Goal: Task Accomplishment & Management: Manage account settings

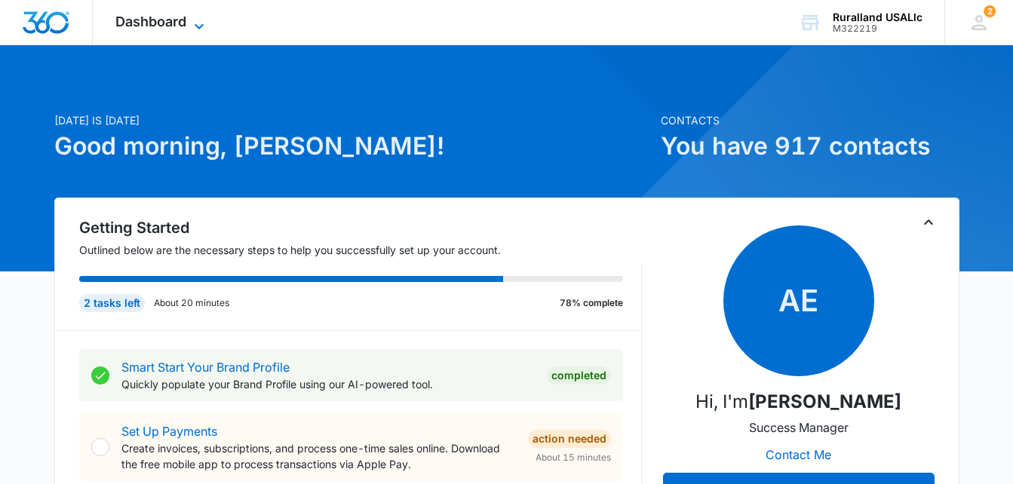
click at [195, 23] on icon at bounding box center [199, 26] width 18 height 18
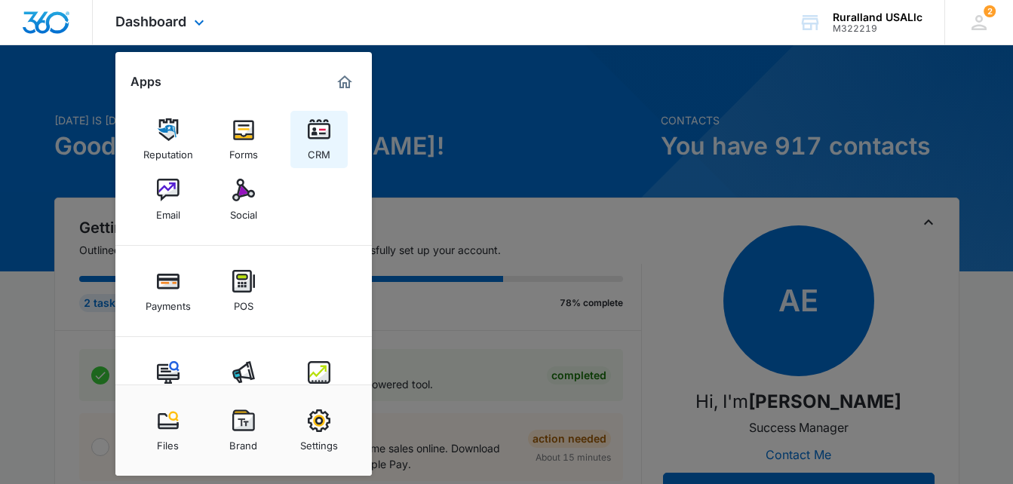
click at [321, 134] on img at bounding box center [319, 129] width 23 height 23
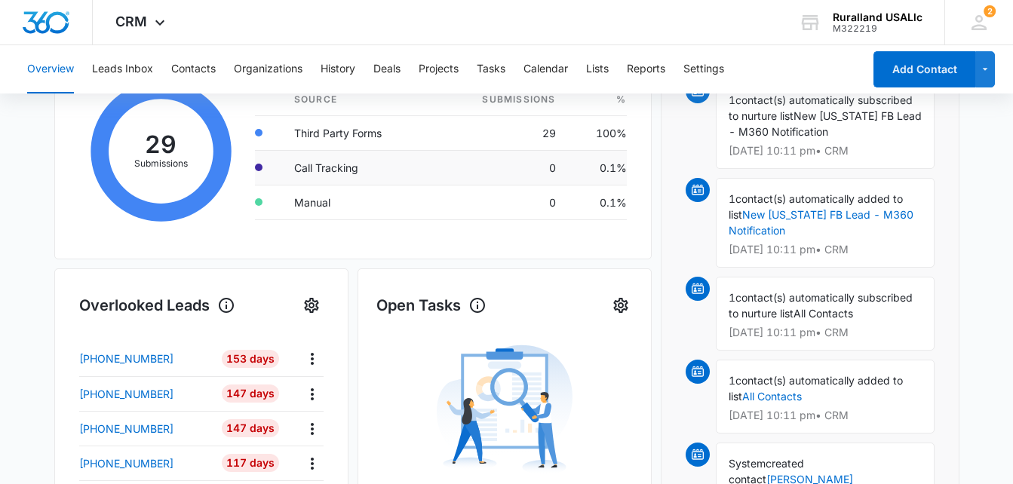
scroll to position [151, 0]
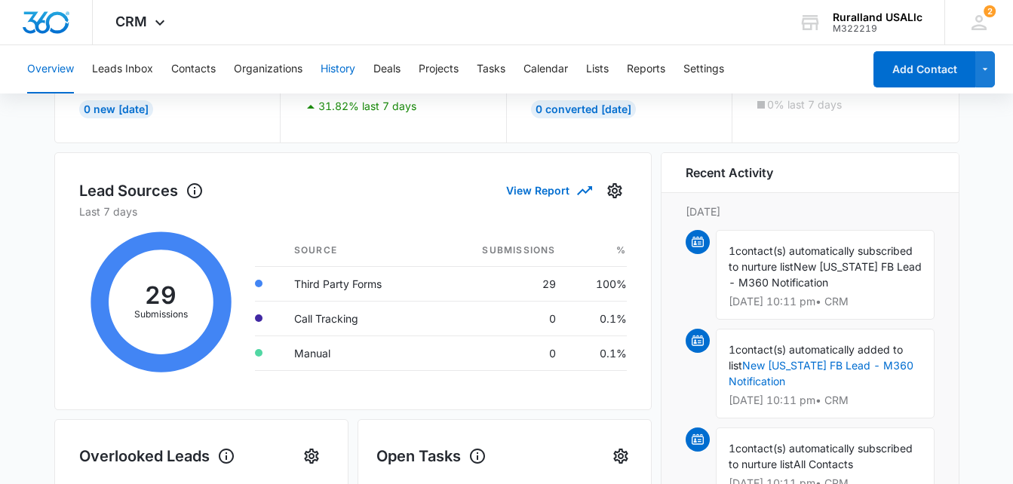
click at [350, 71] on button "History" at bounding box center [338, 69] width 35 height 48
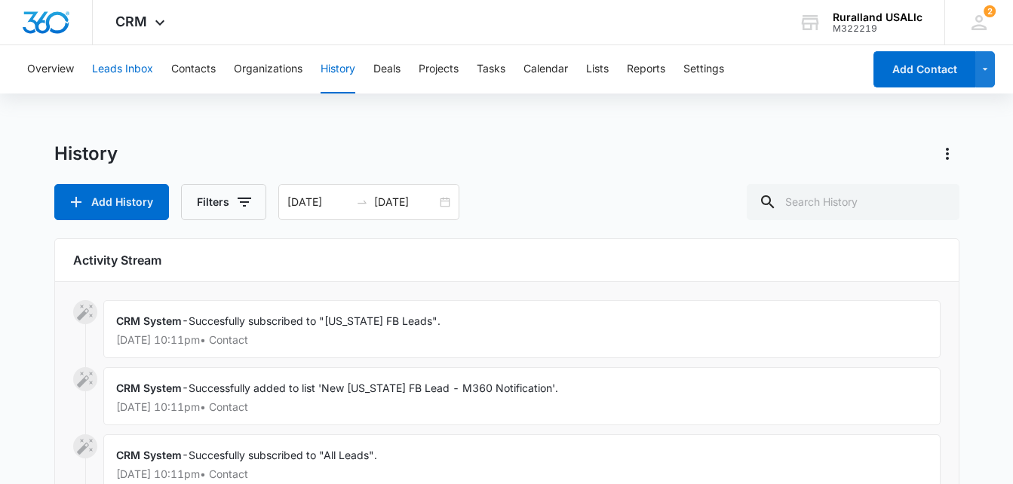
click at [121, 68] on button "Leads Inbox" at bounding box center [122, 69] width 61 height 48
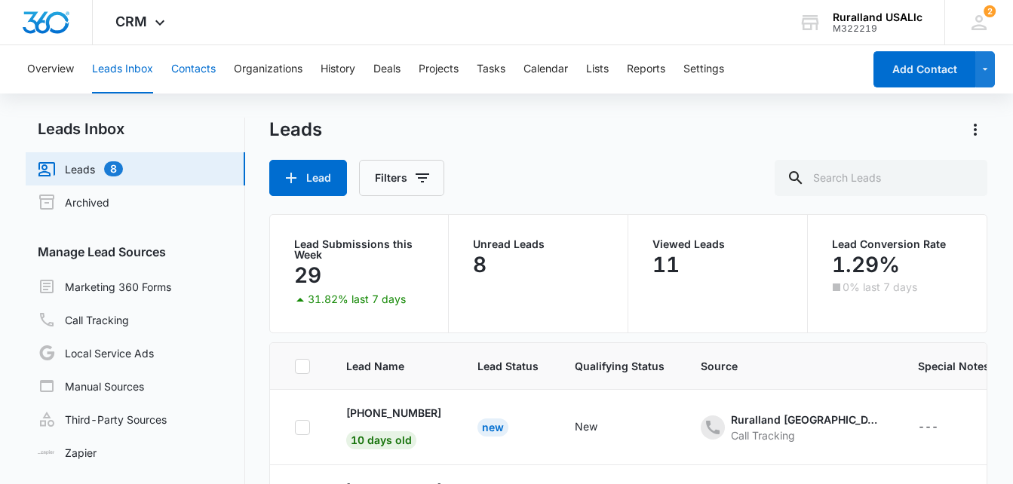
click at [188, 68] on button "Contacts" at bounding box center [193, 69] width 45 height 48
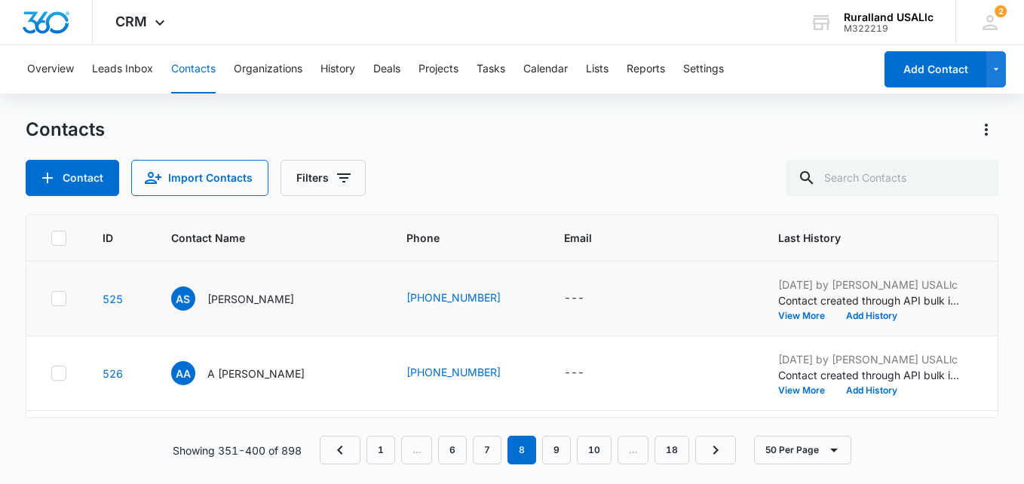
click at [63, 301] on icon at bounding box center [59, 299] width 14 height 14
click at [51, 299] on input "checkbox" at bounding box center [51, 299] width 1 height 1
checkbox input "true"
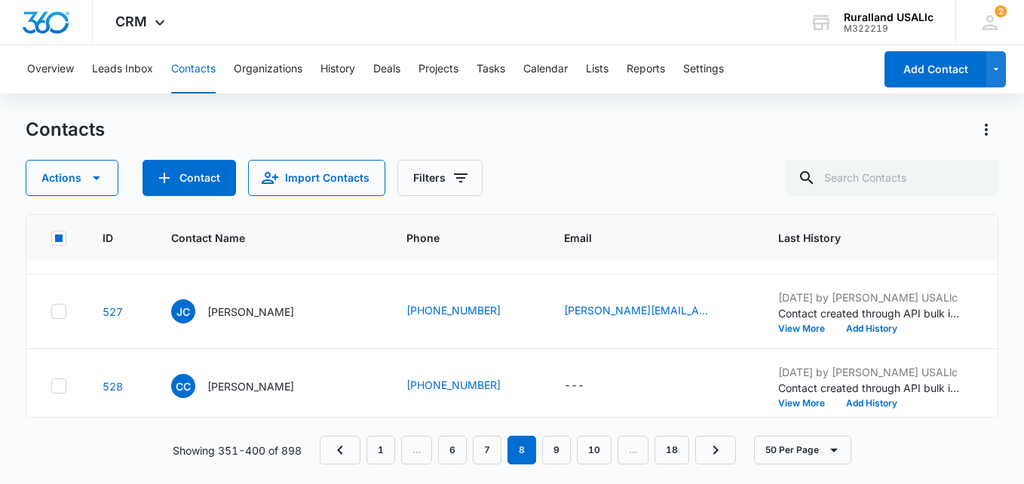
scroll to position [151, 0]
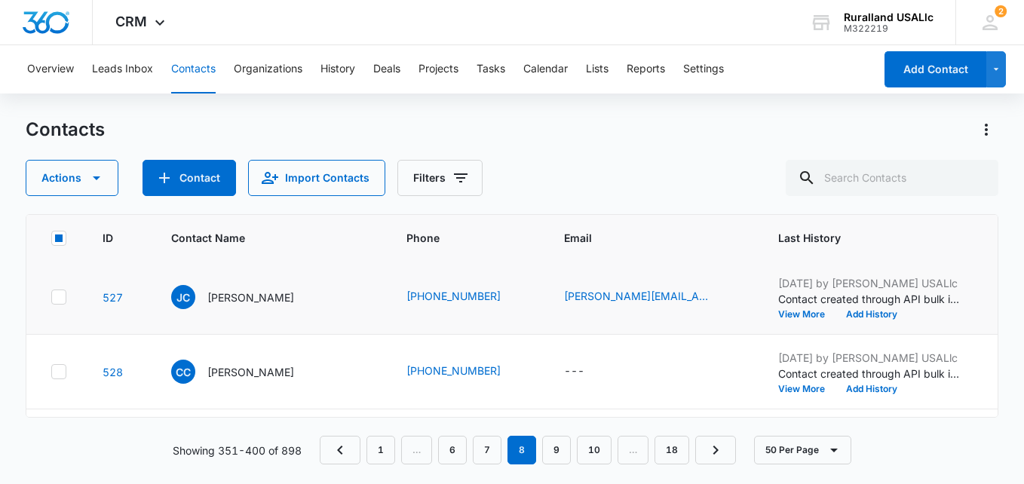
click at [62, 296] on icon at bounding box center [59, 297] width 14 height 14
click at [51, 297] on input "checkbox" at bounding box center [51, 297] width 1 height 1
checkbox input "true"
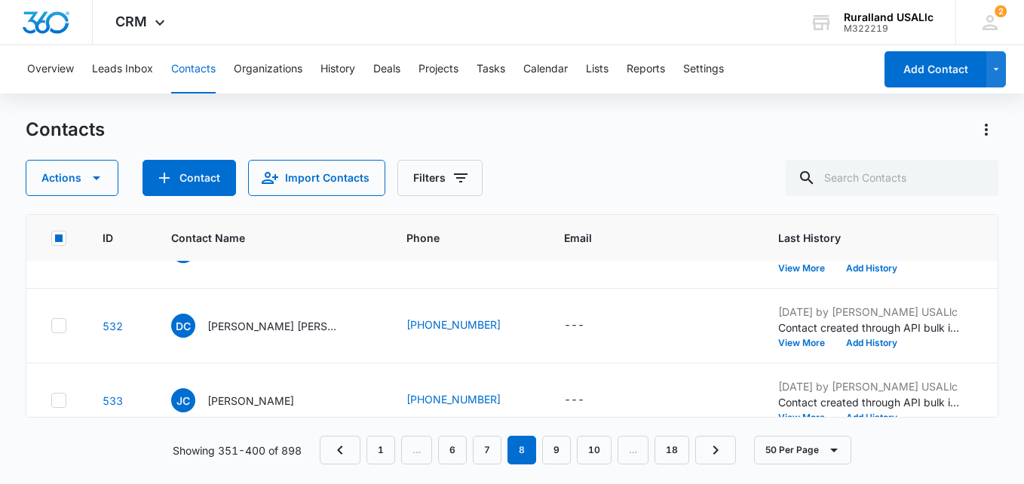
scroll to position [528, 0]
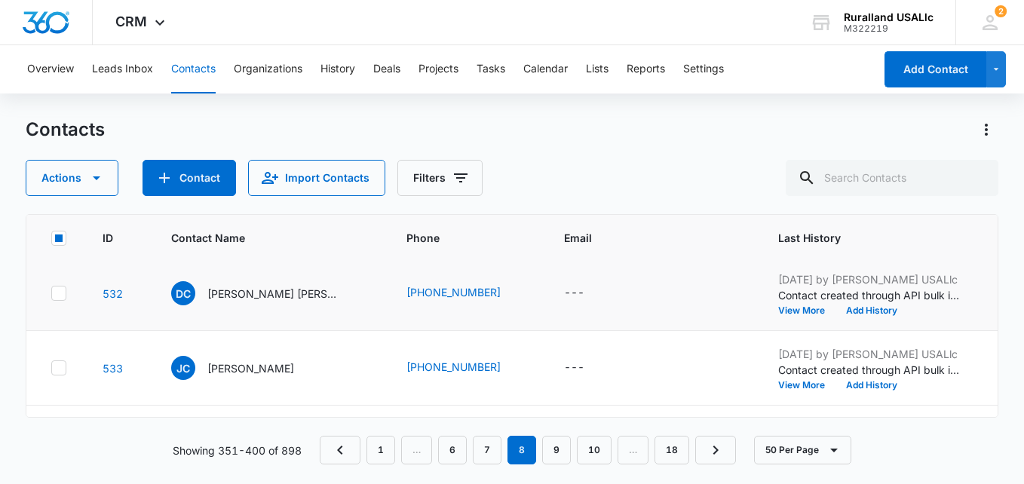
click at [63, 293] on icon at bounding box center [59, 294] width 14 height 14
click at [51, 293] on input "checkbox" at bounding box center [51, 293] width 1 height 1
checkbox input "true"
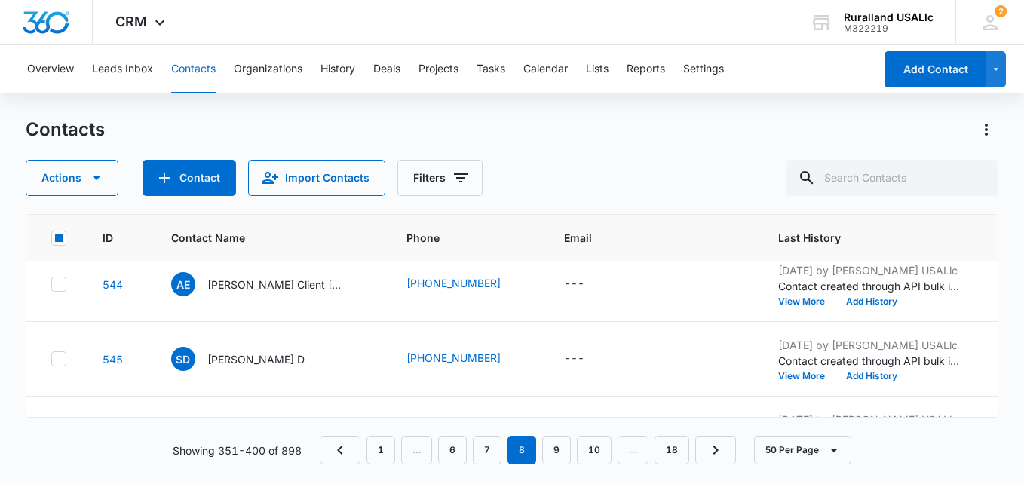
scroll to position [1509, 0]
click at [63, 283] on icon at bounding box center [59, 284] width 14 height 14
click at [51, 284] on input "checkbox" at bounding box center [51, 284] width 1 height 1
checkbox input "true"
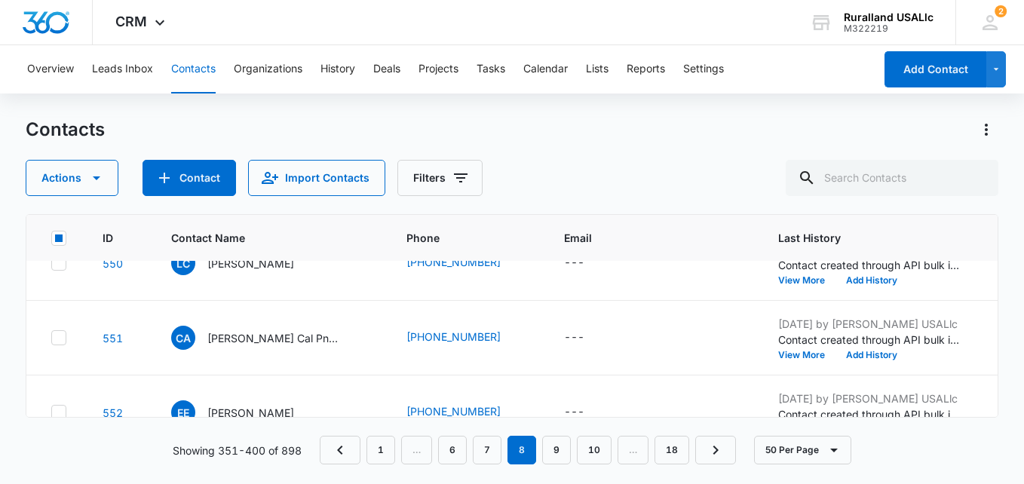
scroll to position [1886, 0]
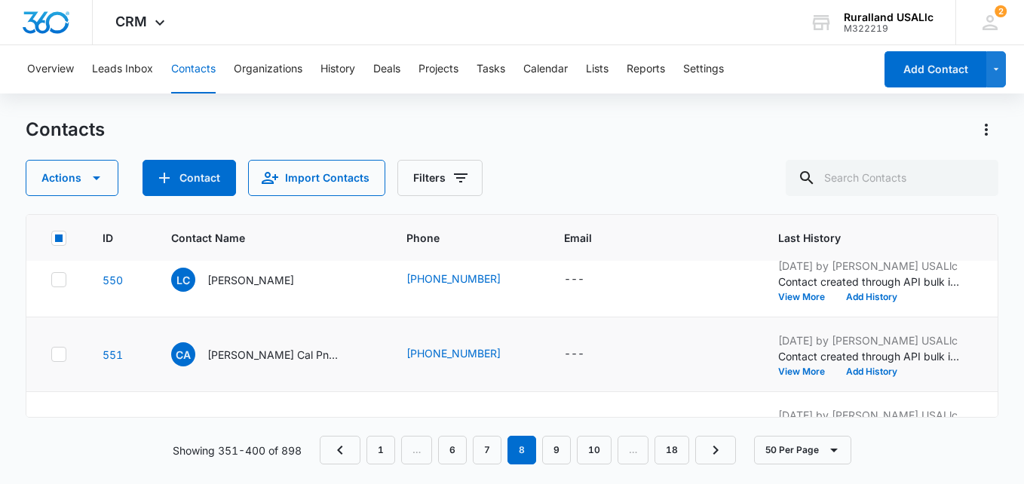
click at [58, 352] on icon at bounding box center [59, 355] width 14 height 14
click at [51, 355] on input "checkbox" at bounding box center [51, 355] width 1 height 1
checkbox input "true"
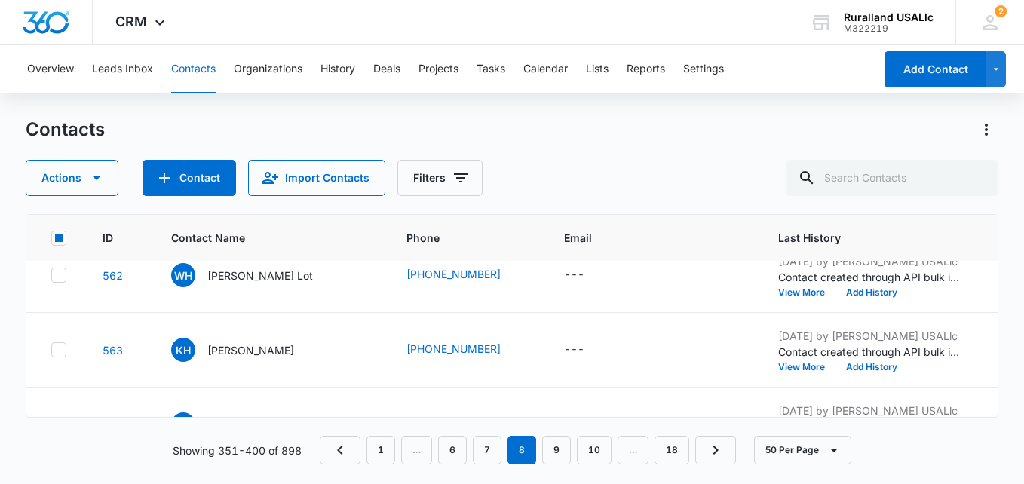
scroll to position [2716, 0]
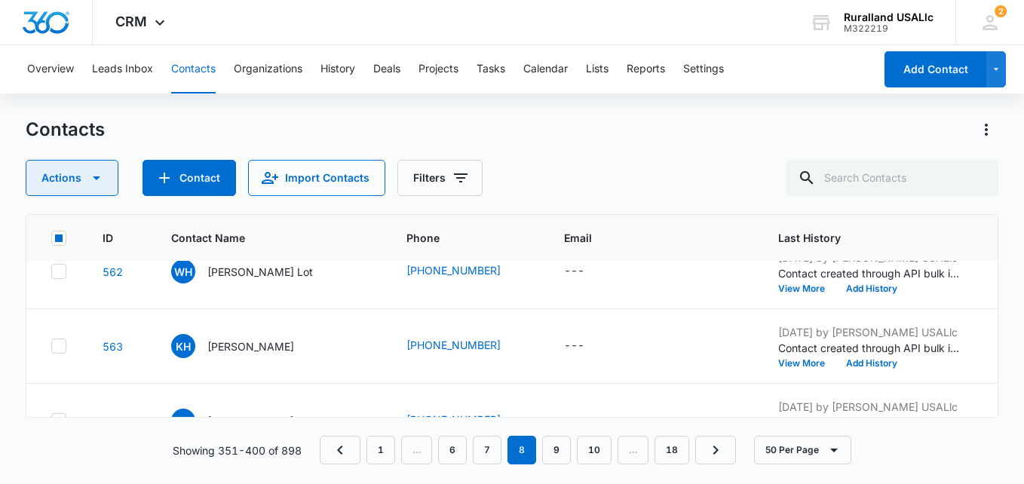
click at [98, 180] on icon "button" at bounding box center [97, 178] width 18 height 18
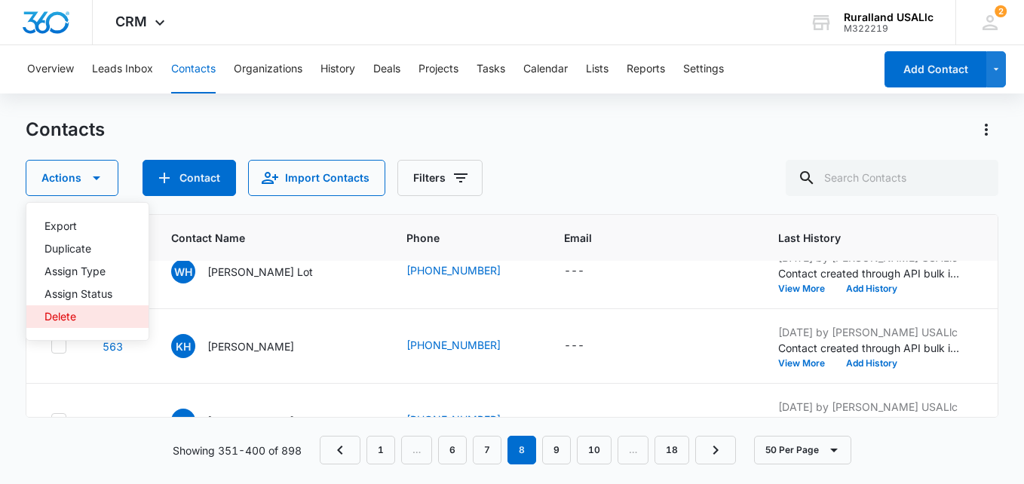
click at [76, 318] on div "Delete" at bounding box center [79, 317] width 68 height 11
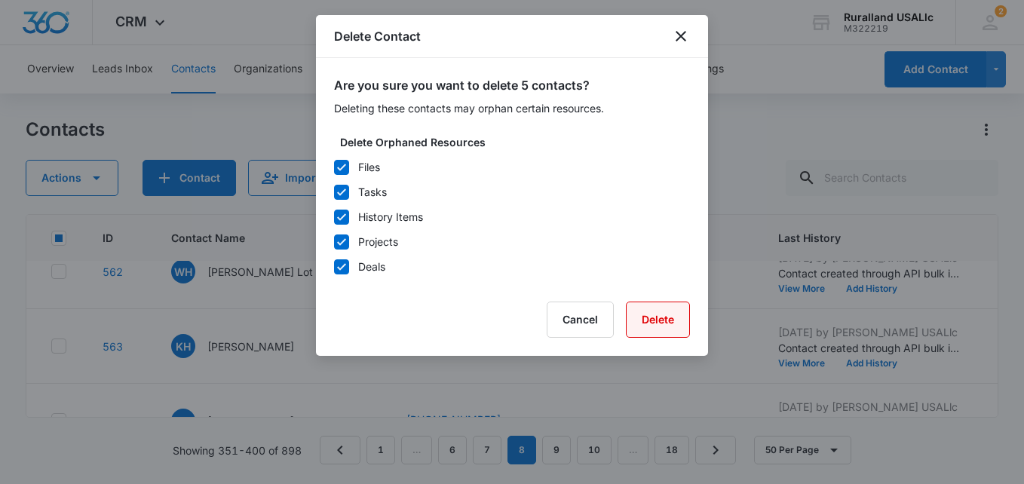
click at [649, 312] on button "Delete" at bounding box center [658, 320] width 64 height 36
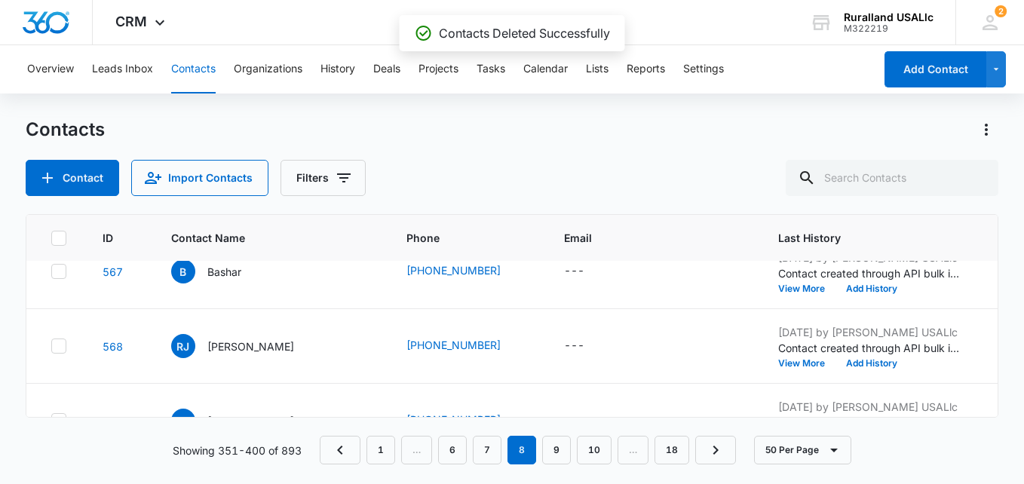
scroll to position [2342, 0]
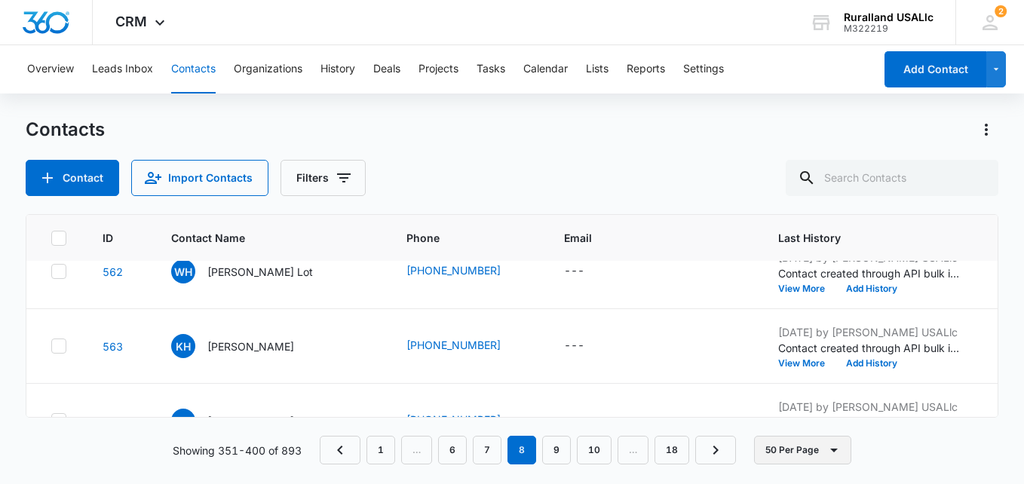
click at [832, 451] on icon "button" at bounding box center [834, 450] width 18 height 18
click at [885, 450] on div "Showing 351-400 of 893 1 … 6 7 8 9 10 … 18 50 Per Page 10 Per Page 20 Per Page …" at bounding box center [512, 450] width 973 height 29
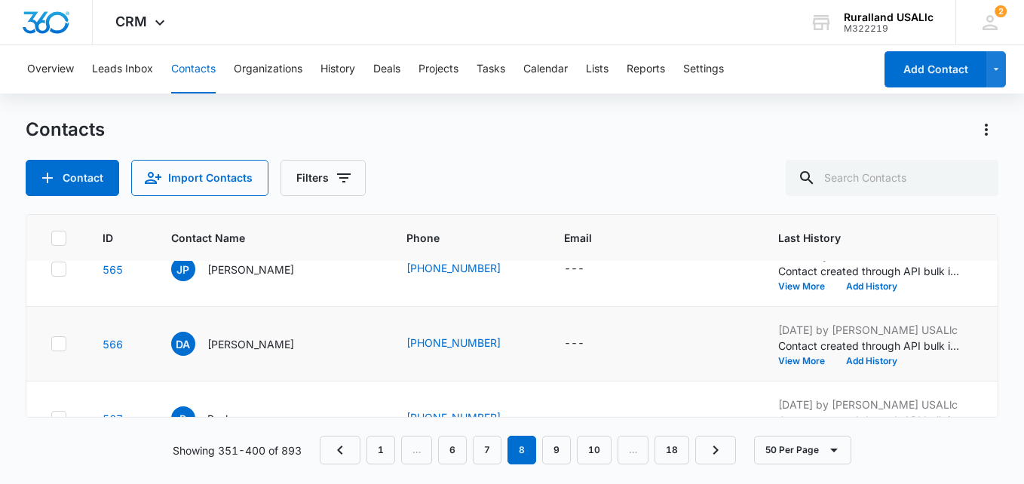
click at [60, 345] on icon at bounding box center [59, 344] width 14 height 14
click at [51, 345] on input "checkbox" at bounding box center [51, 344] width 1 height 1
checkbox input "true"
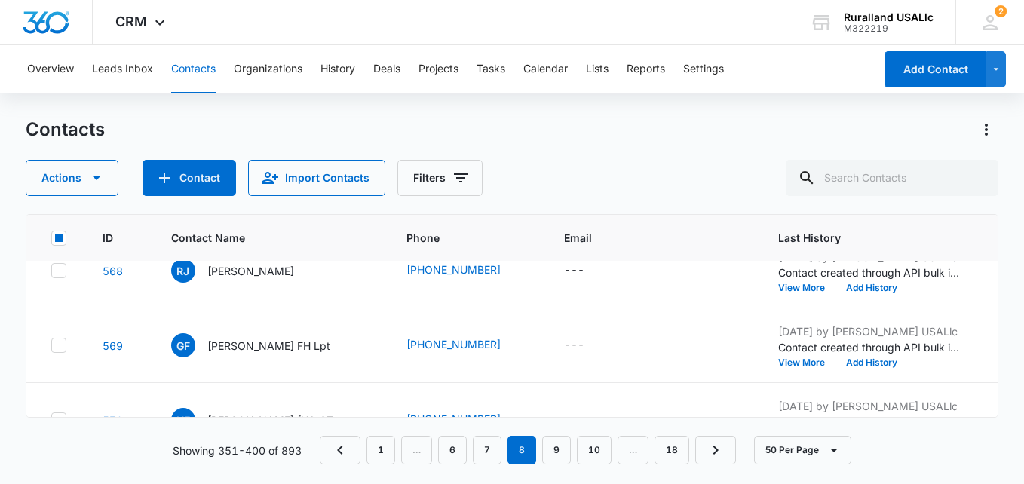
scroll to position [2795, 0]
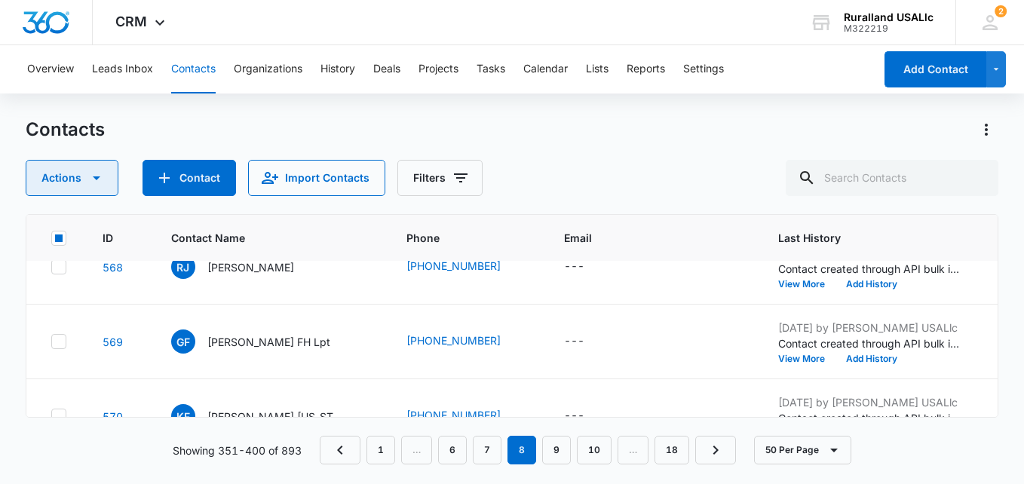
click at [97, 180] on icon "button" at bounding box center [97, 178] width 18 height 18
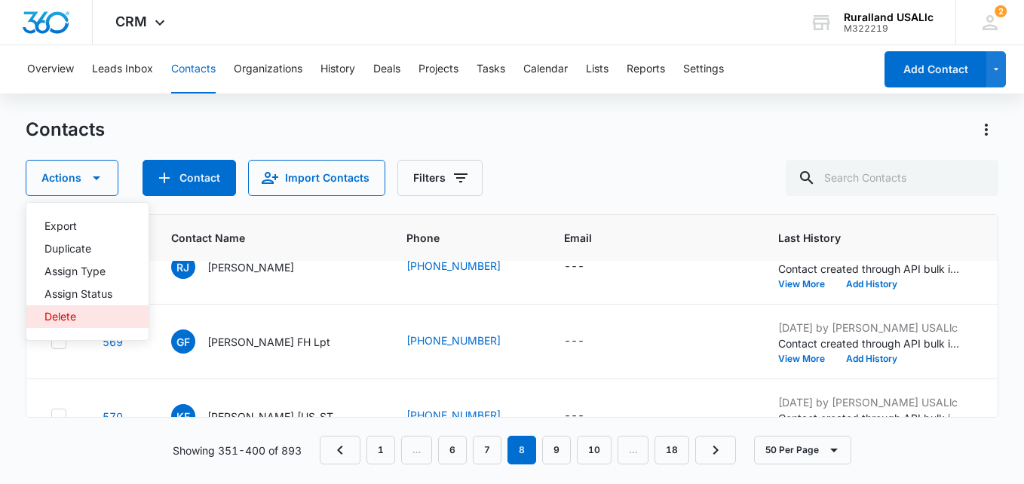
click at [100, 321] on div "Delete" at bounding box center [79, 317] width 68 height 11
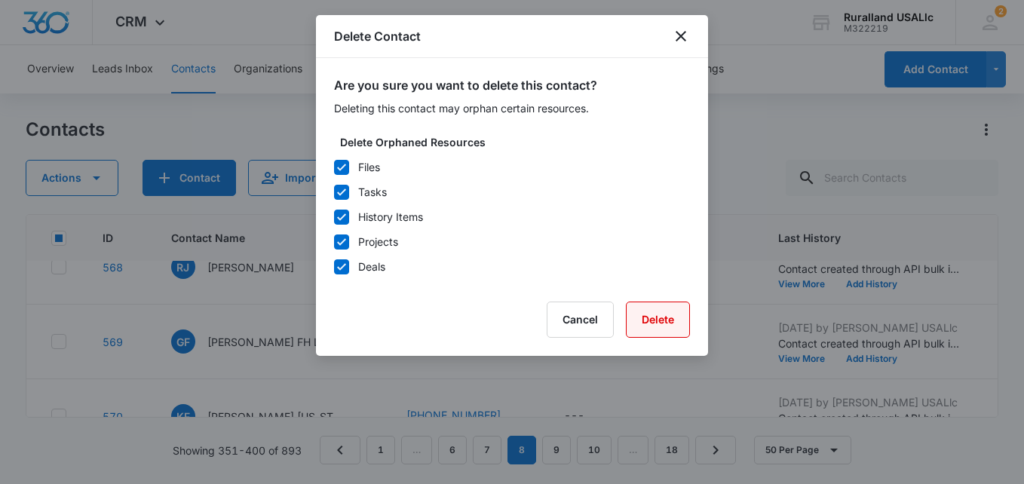
click at [652, 321] on button "Delete" at bounding box center [658, 320] width 64 height 36
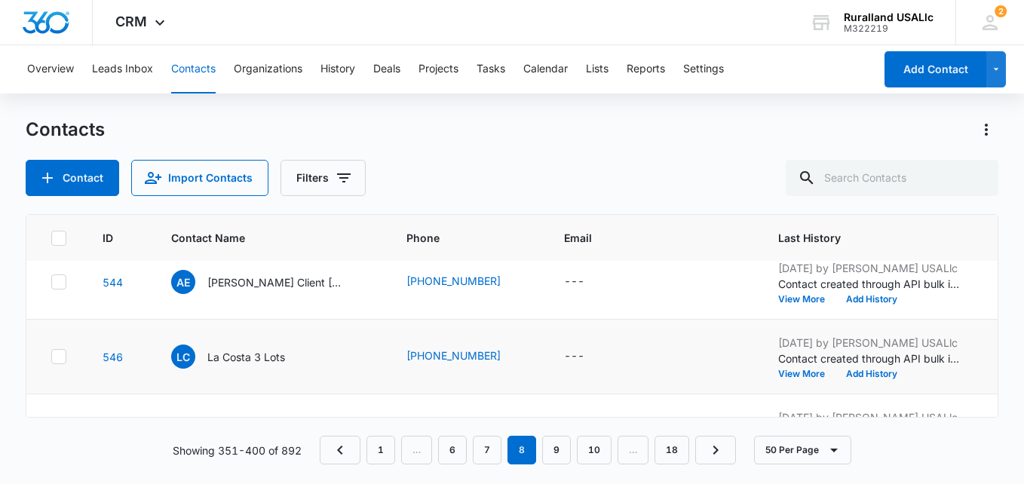
scroll to position [910, 0]
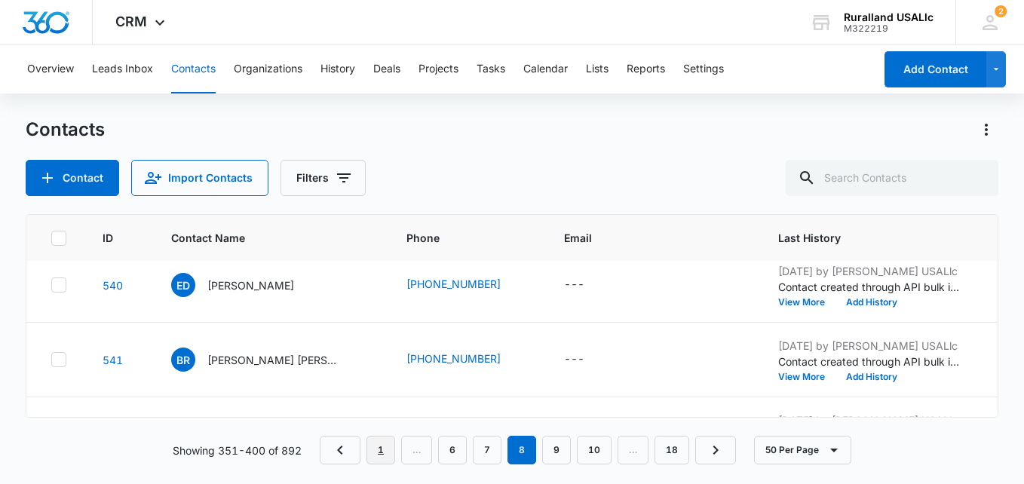
click at [382, 450] on link "1" at bounding box center [381, 450] width 29 height 29
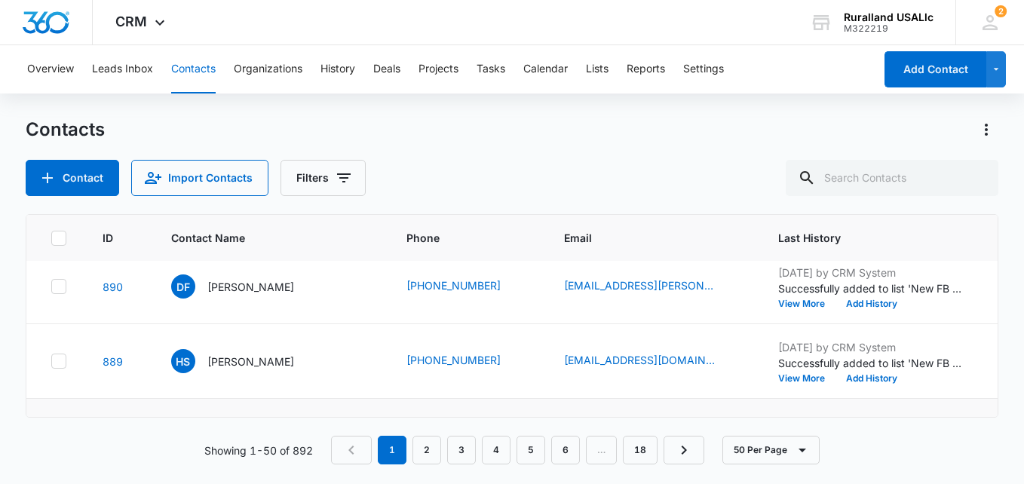
scroll to position [2867, 0]
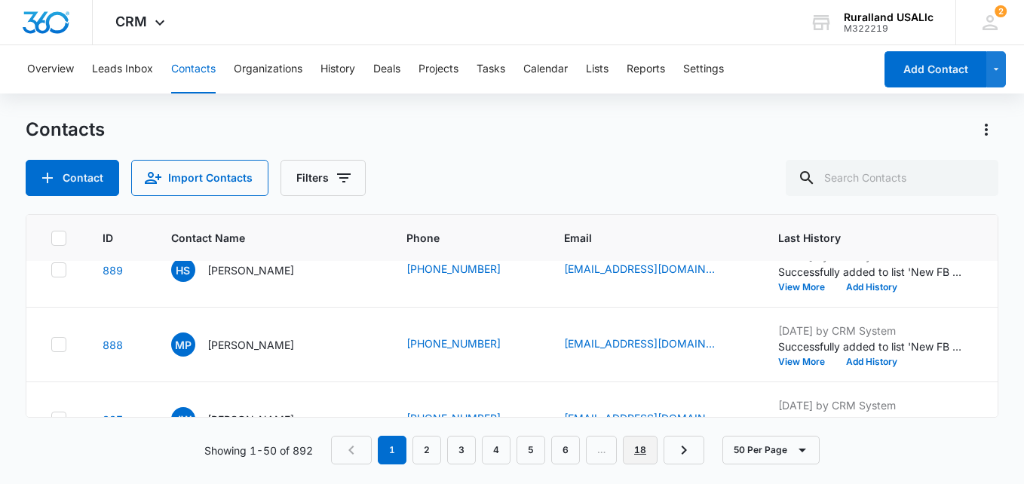
click at [649, 449] on link "18" at bounding box center [640, 450] width 35 height 29
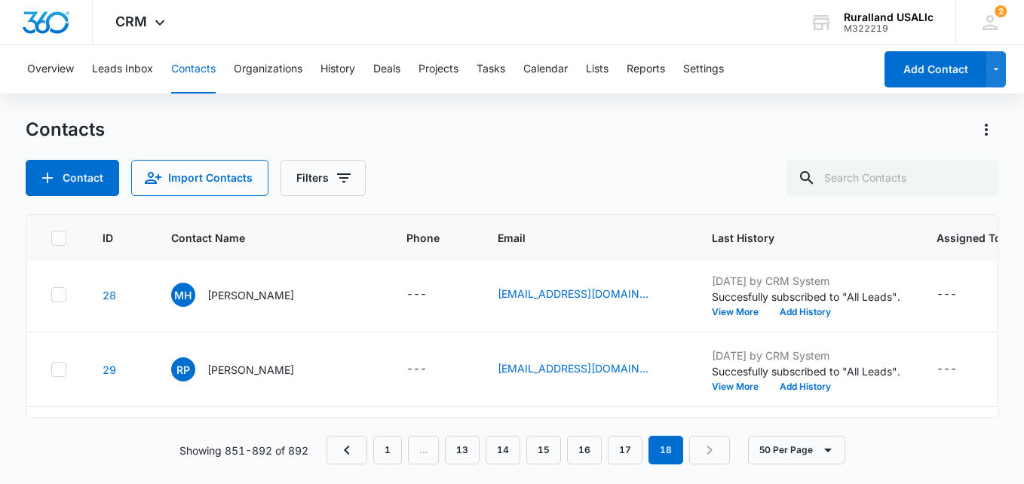
scroll to position [0, 0]
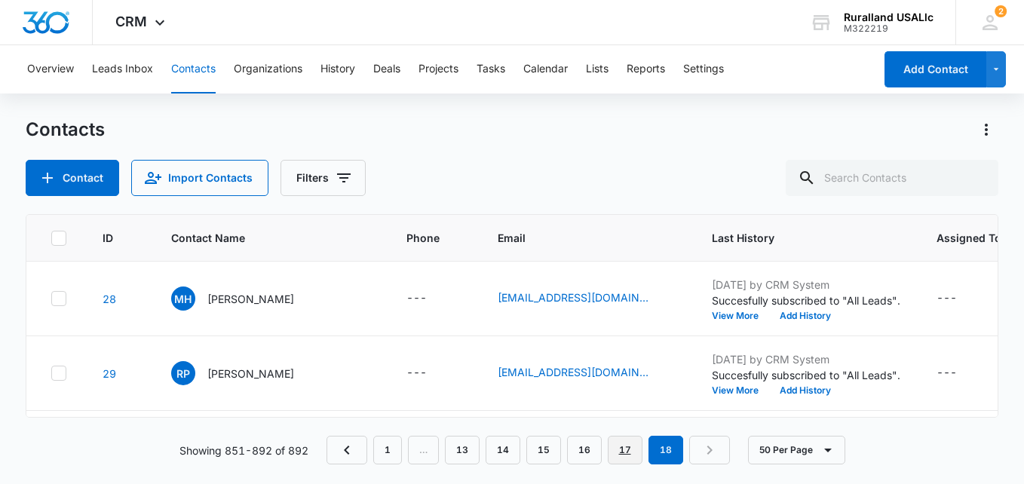
click at [629, 449] on link "17" at bounding box center [625, 450] width 35 height 29
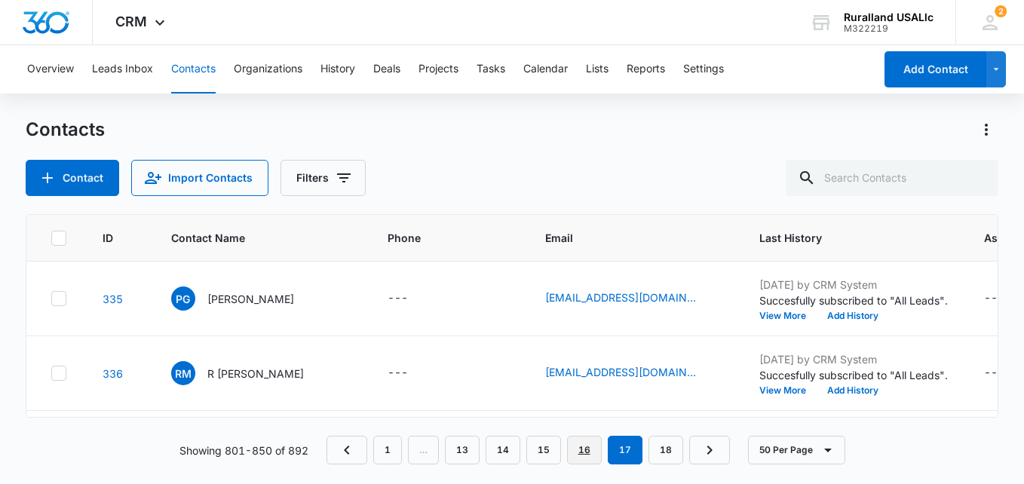
click at [582, 454] on link "16" at bounding box center [584, 450] width 35 height 29
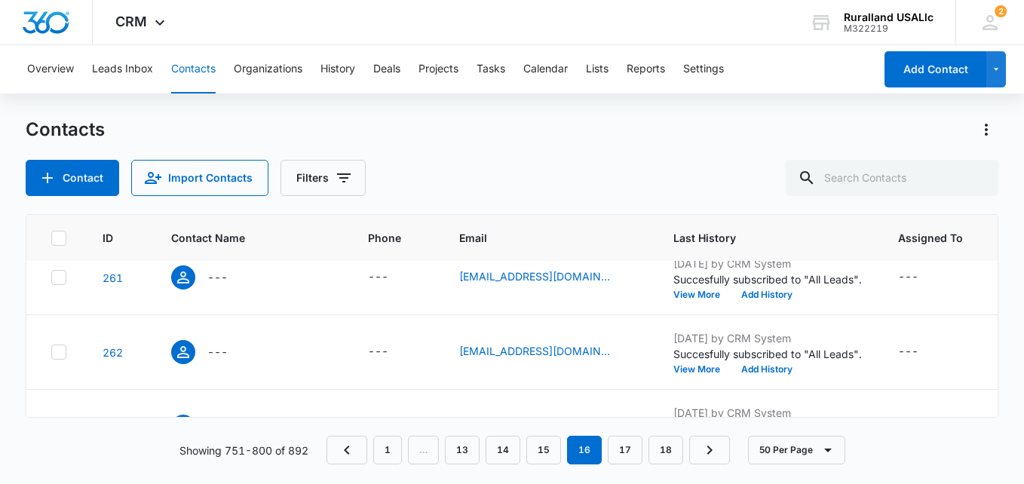
scroll to position [377, 0]
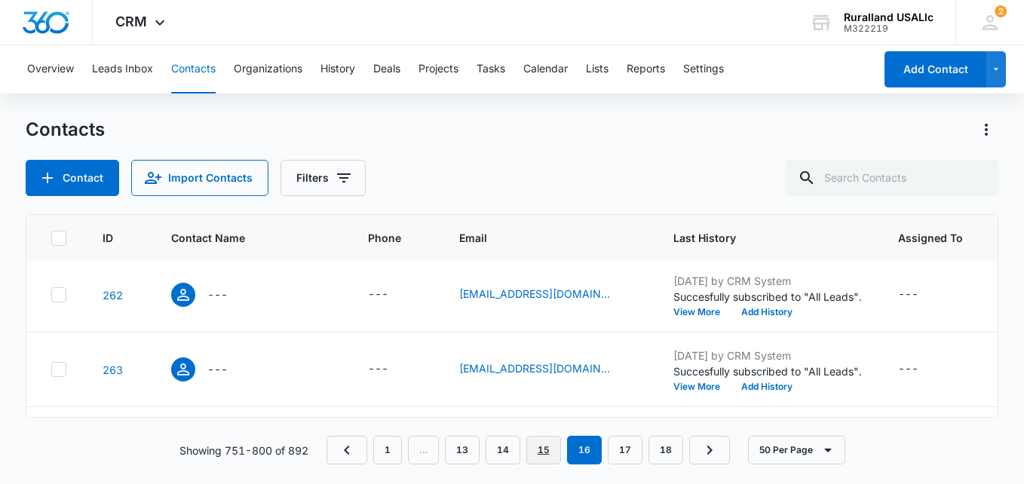
click at [545, 439] on link "15" at bounding box center [544, 450] width 35 height 29
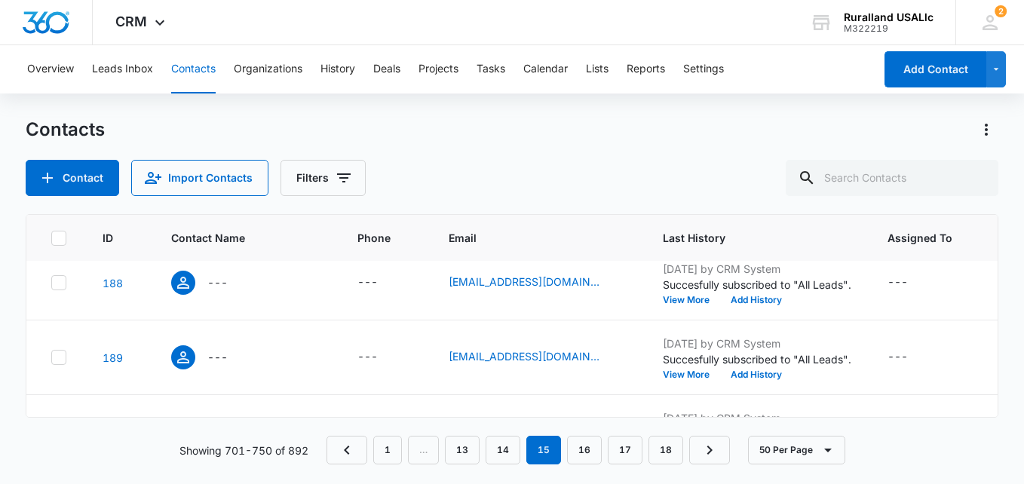
scroll to position [302, 0]
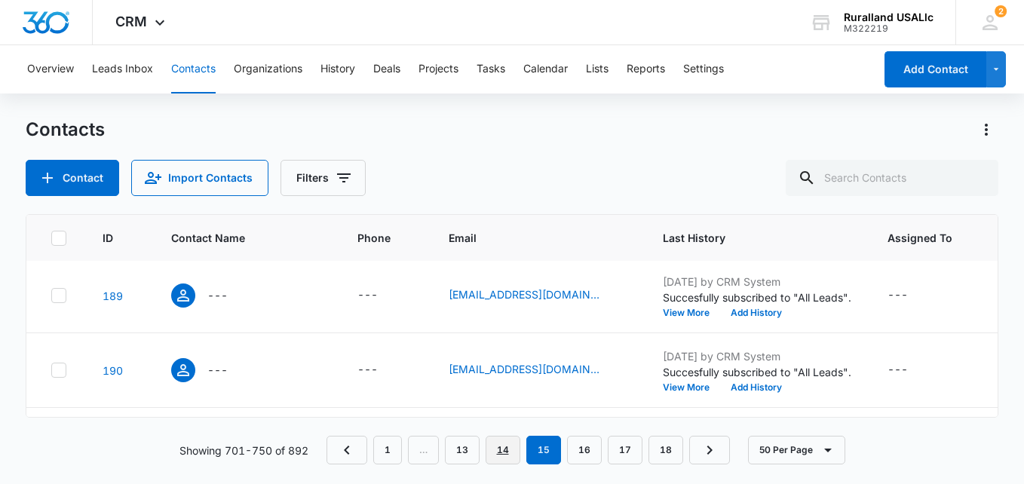
click at [502, 445] on link "14" at bounding box center [503, 450] width 35 height 29
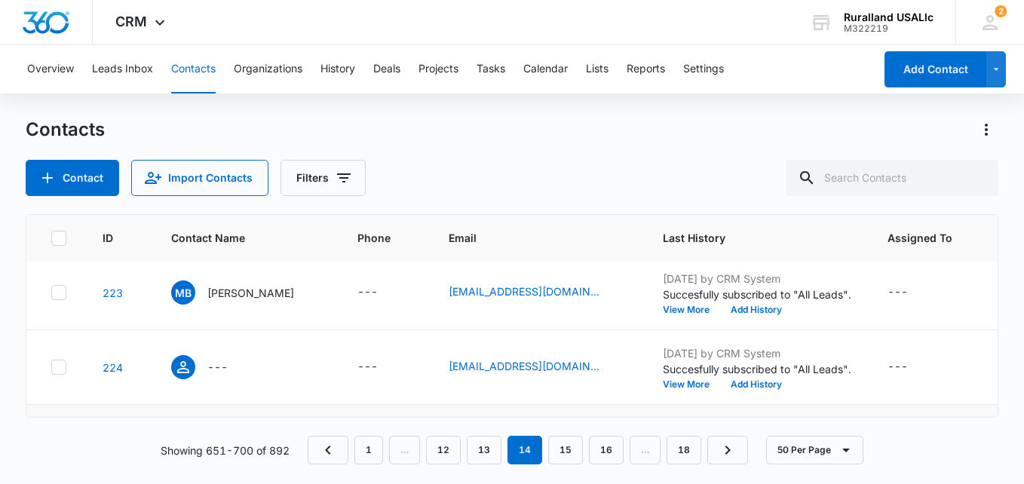
scroll to position [981, 0]
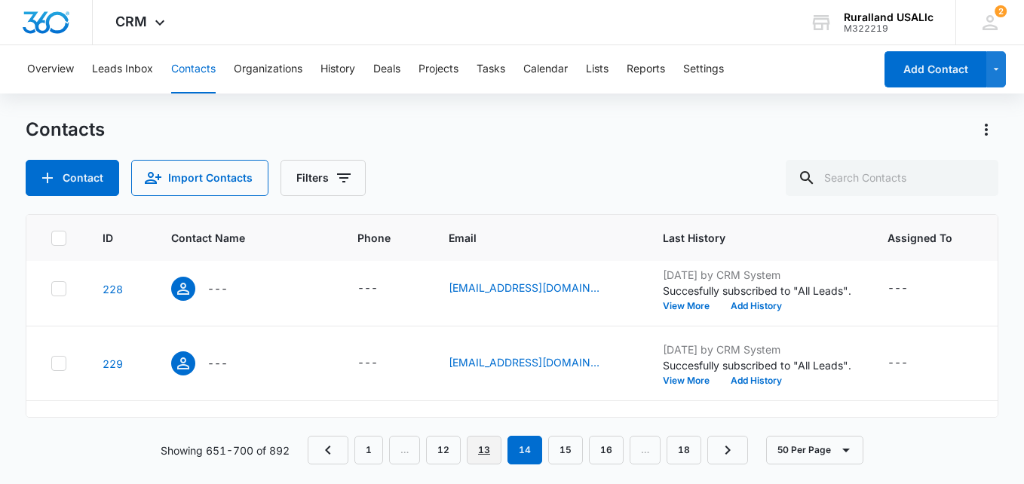
click at [486, 453] on link "13" at bounding box center [484, 450] width 35 height 29
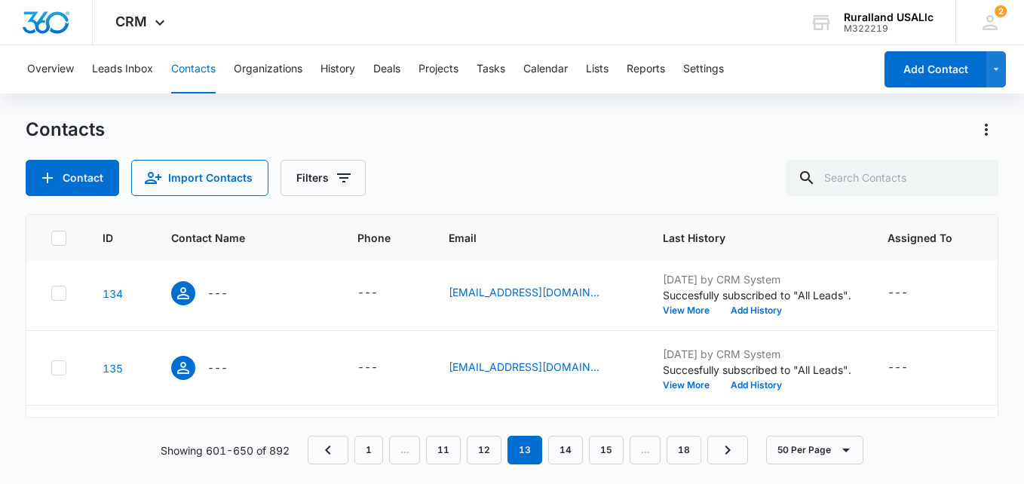
scroll to position [603, 0]
click at [447, 451] on link "11" at bounding box center [443, 450] width 35 height 29
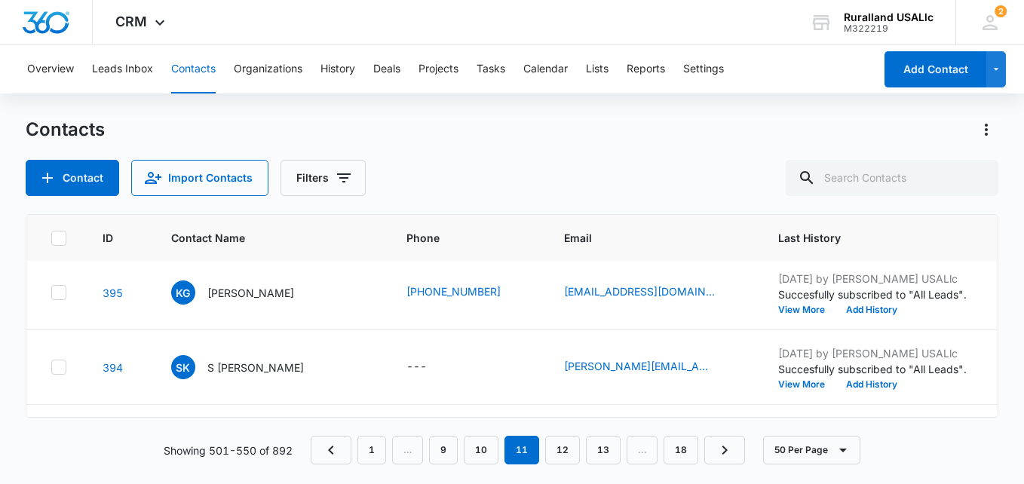
scroll to position [0, 0]
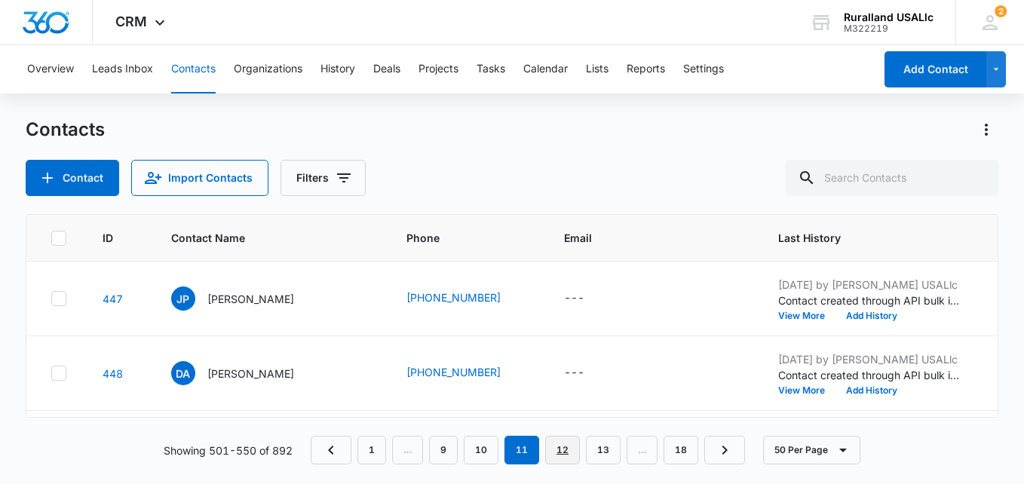
click at [564, 456] on link "12" at bounding box center [562, 450] width 35 height 29
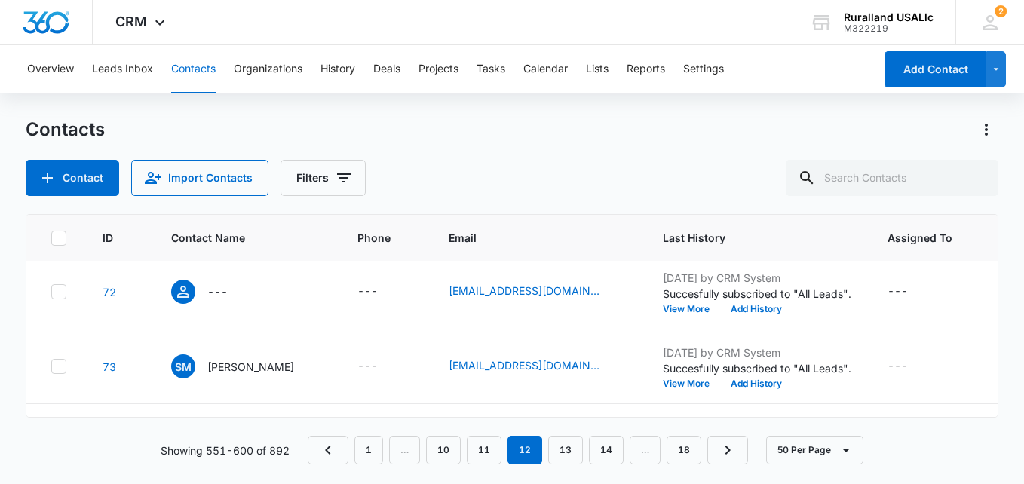
scroll to position [1056, 0]
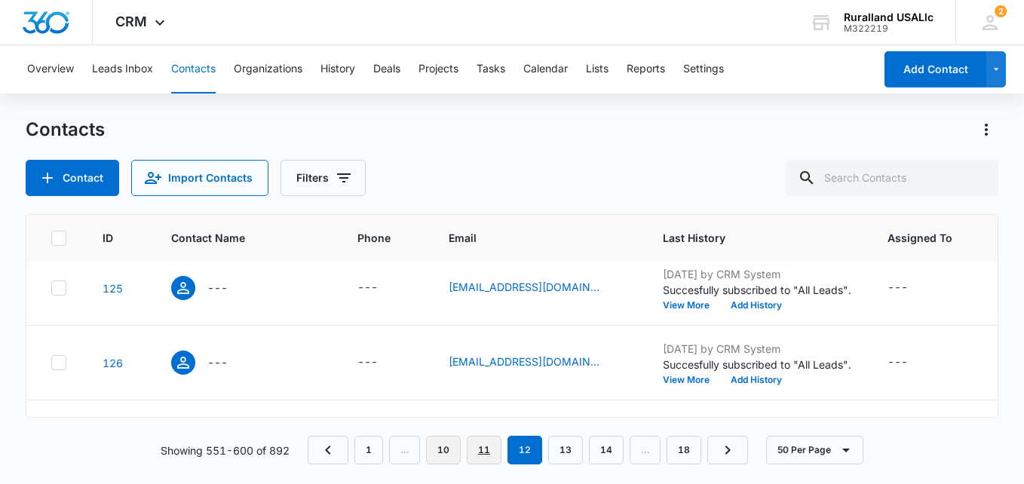
click at [479, 450] on link "11" at bounding box center [484, 450] width 35 height 29
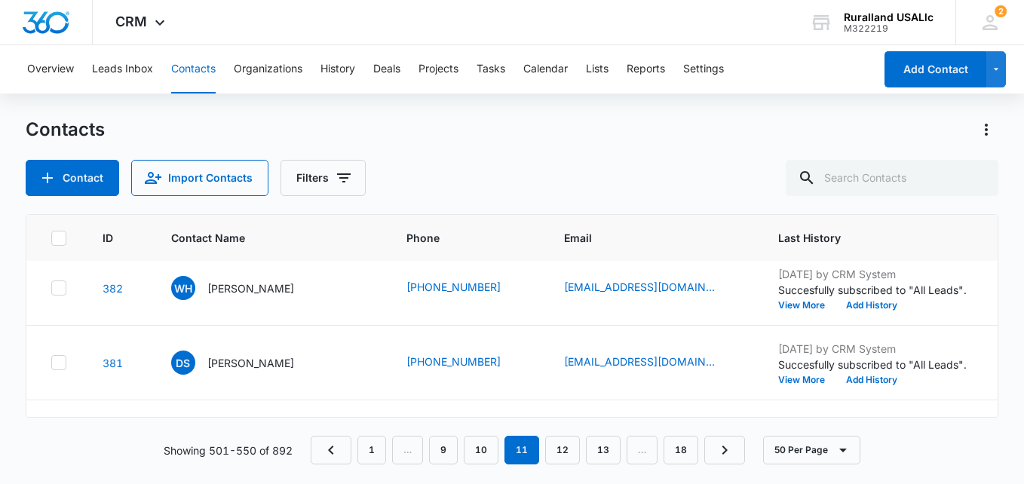
scroll to position [1509, 0]
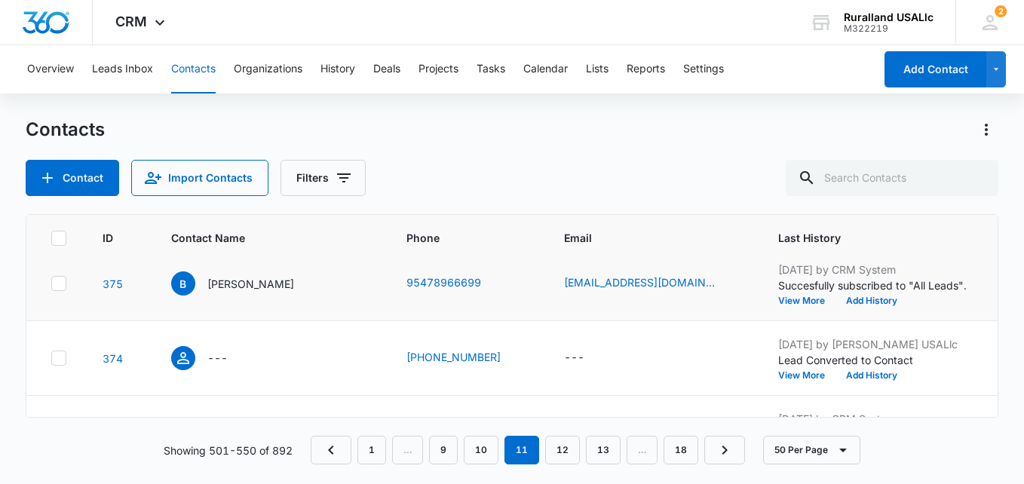
click at [61, 285] on icon at bounding box center [59, 284] width 14 height 14
click at [51, 284] on input "checkbox" at bounding box center [51, 284] width 1 height 1
checkbox input "true"
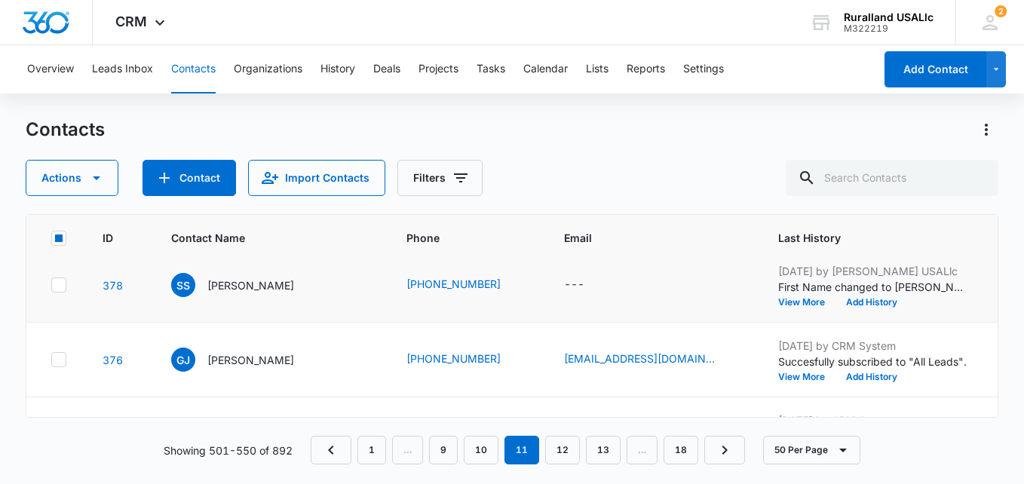
scroll to position [1207, 0]
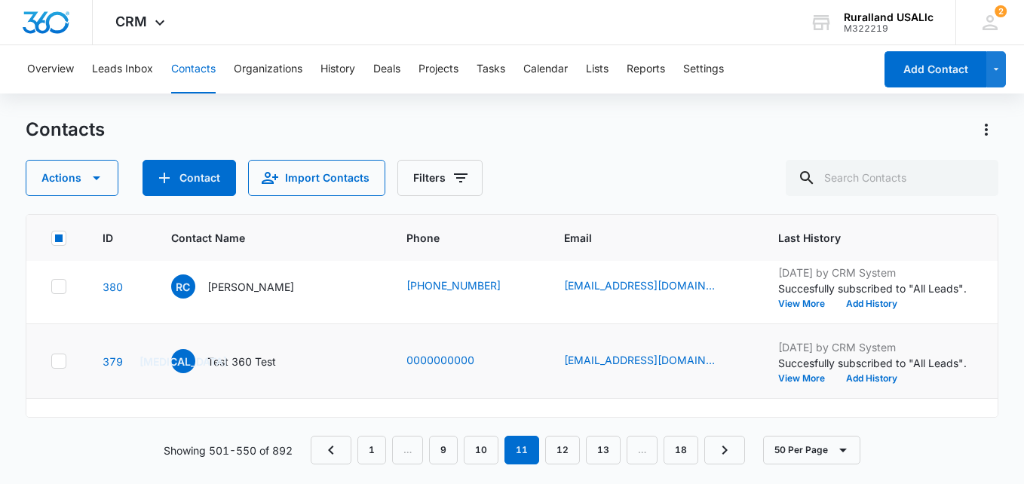
click at [57, 372] on td at bounding box center [55, 361] width 58 height 75
click at [60, 364] on icon at bounding box center [59, 362] width 14 height 14
click at [51, 362] on input "checkbox" at bounding box center [51, 361] width 1 height 1
checkbox input "true"
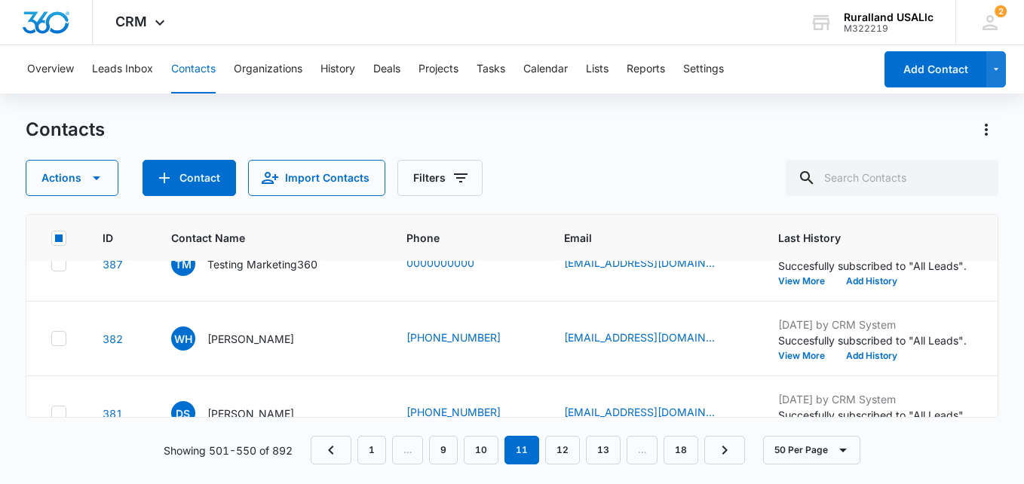
scroll to position [981, 0]
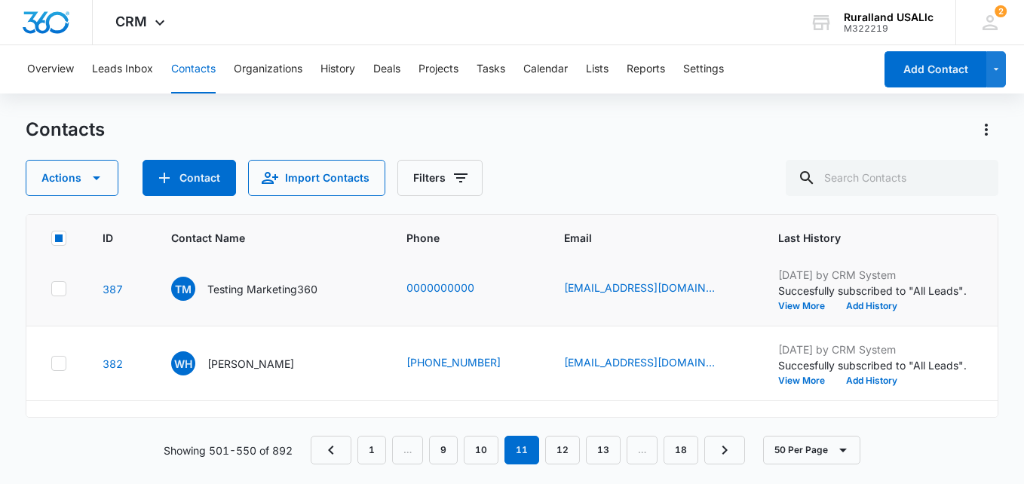
click at [55, 291] on icon at bounding box center [59, 289] width 14 height 14
click at [51, 290] on input "checkbox" at bounding box center [51, 289] width 1 height 1
checkbox input "true"
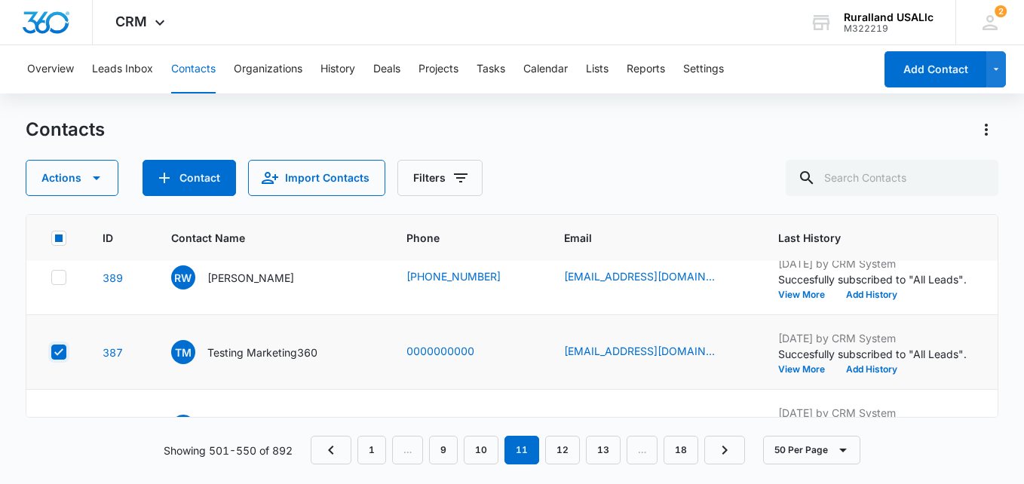
scroll to position [830, 0]
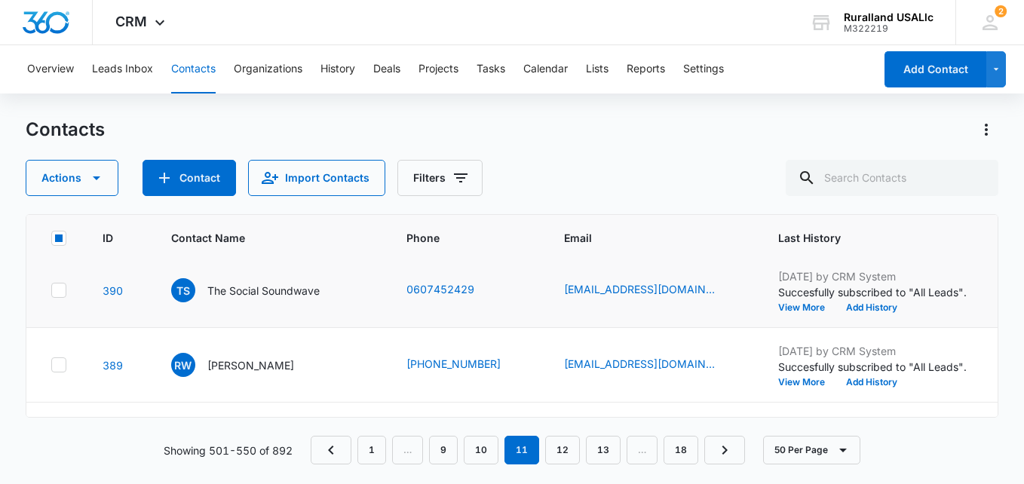
click at [56, 291] on icon at bounding box center [58, 290] width 9 height 7
click at [51, 291] on input "checkbox" at bounding box center [51, 290] width 1 height 1
checkbox input "true"
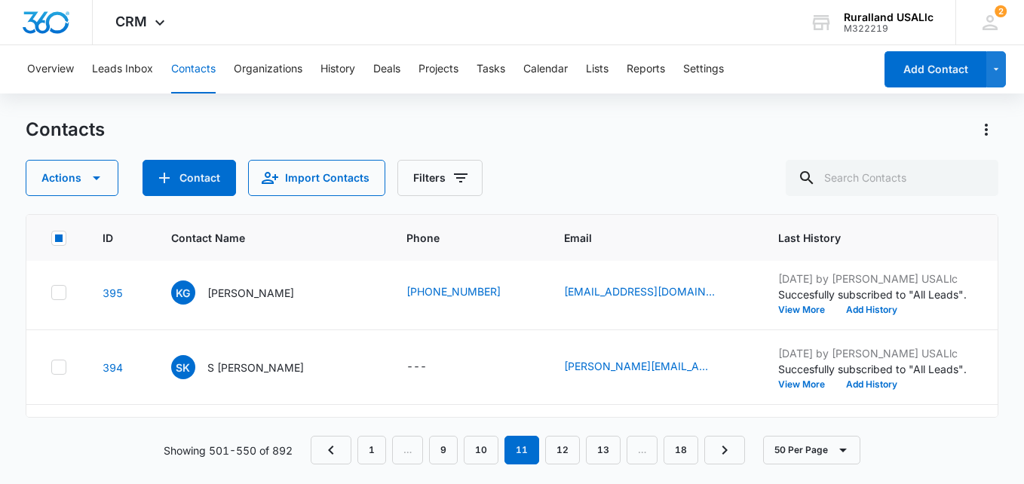
scroll to position [528, 0]
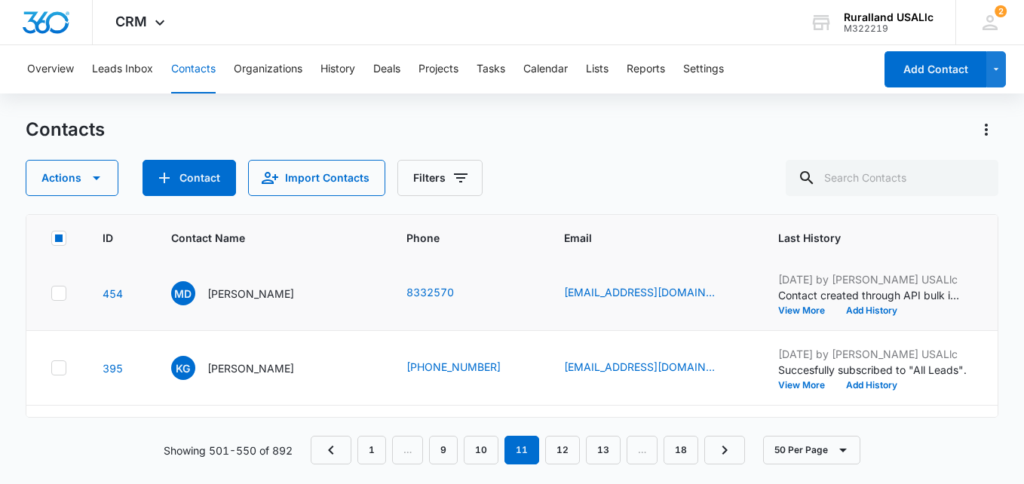
click at [65, 290] on icon at bounding box center [59, 294] width 14 height 14
click at [51, 293] on input "checkbox" at bounding box center [51, 293] width 1 height 1
checkbox input "true"
click at [90, 181] on icon "button" at bounding box center [97, 178] width 18 height 18
click at [59, 321] on div "Delete" at bounding box center [79, 317] width 68 height 11
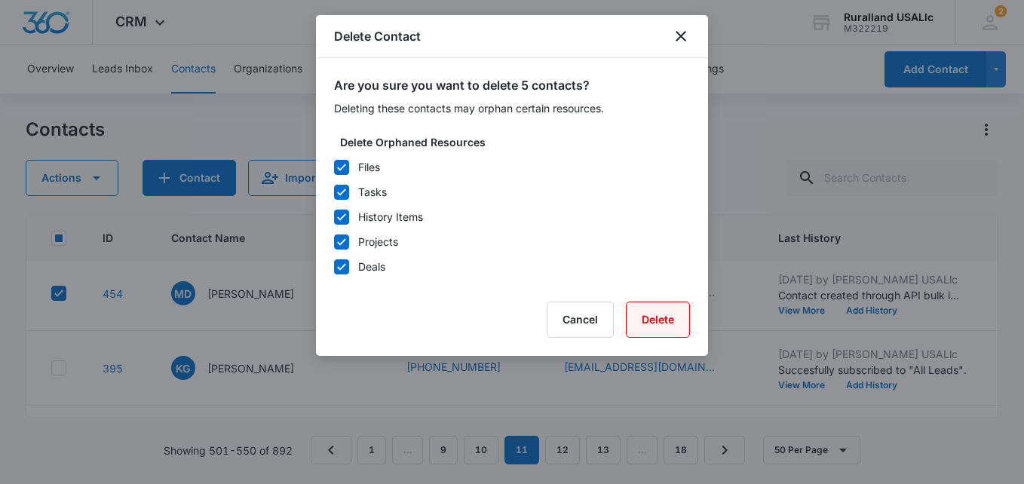
click at [652, 316] on button "Delete" at bounding box center [658, 320] width 64 height 36
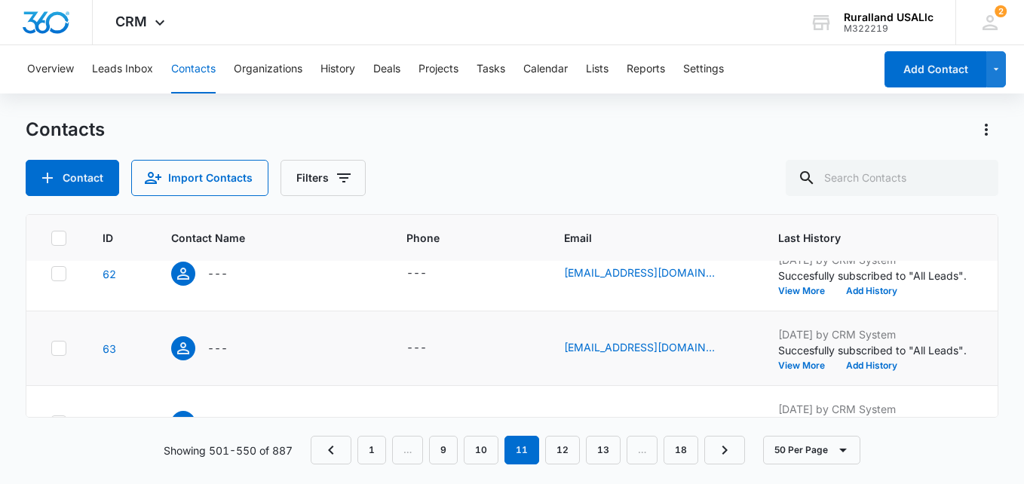
scroll to position [1660, 0]
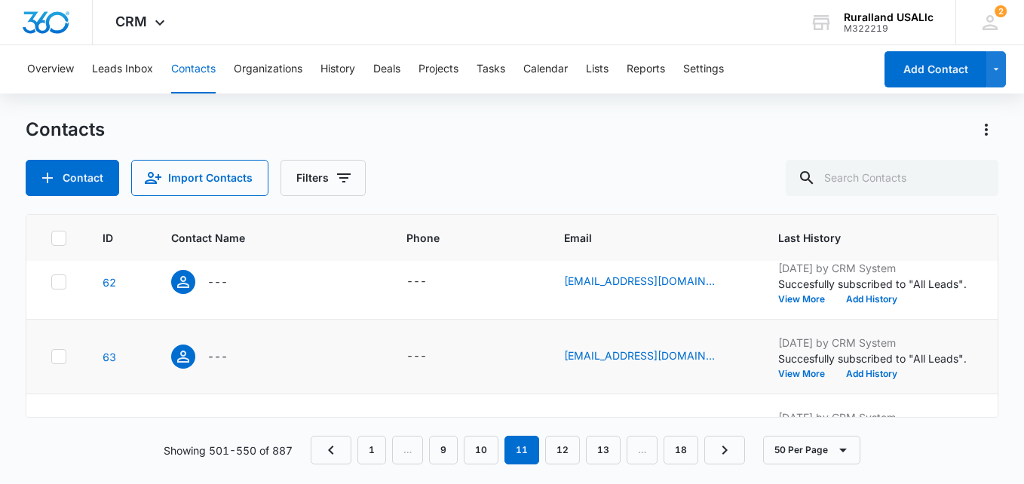
click at [61, 355] on icon at bounding box center [58, 356] width 9 height 7
click at [51, 357] on input "checkbox" at bounding box center [51, 357] width 1 height 1
checkbox input "true"
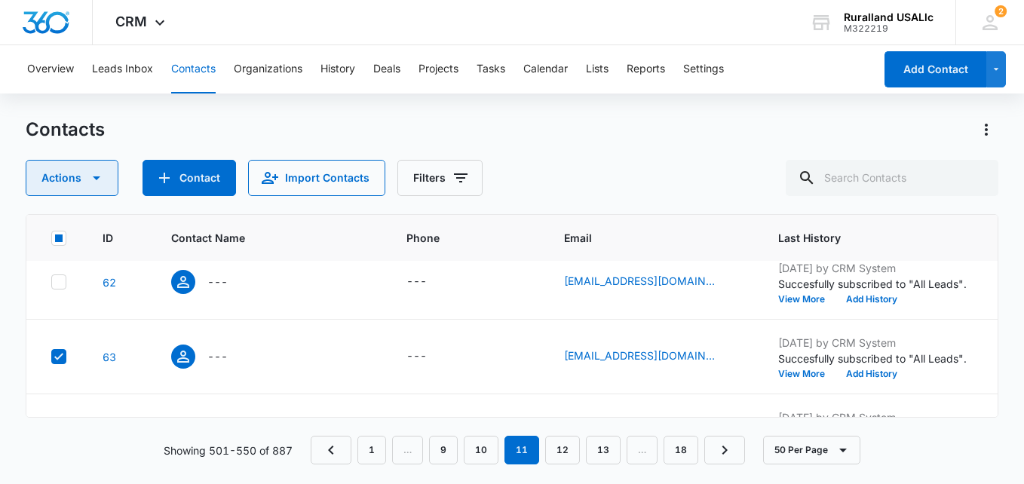
click at [96, 181] on icon "button" at bounding box center [97, 178] width 18 height 18
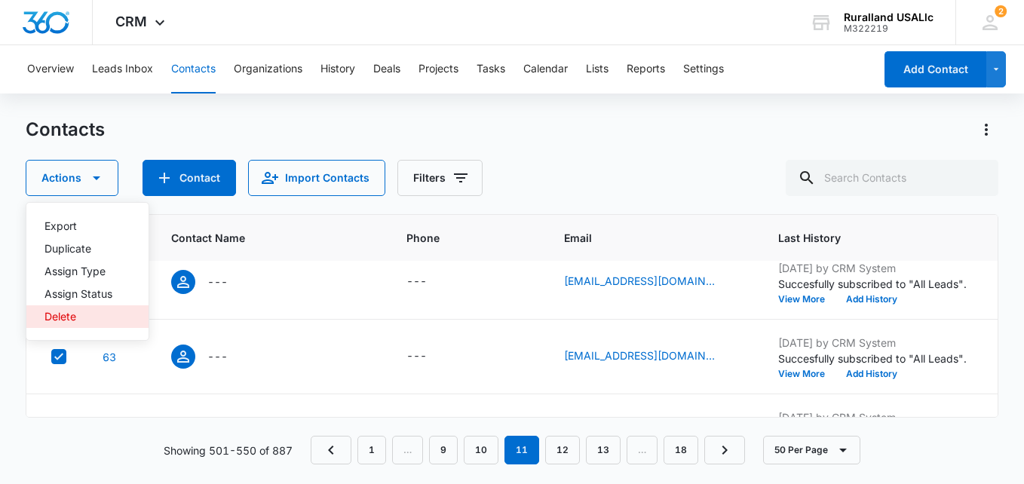
click at [64, 314] on div "Delete" at bounding box center [79, 317] width 68 height 11
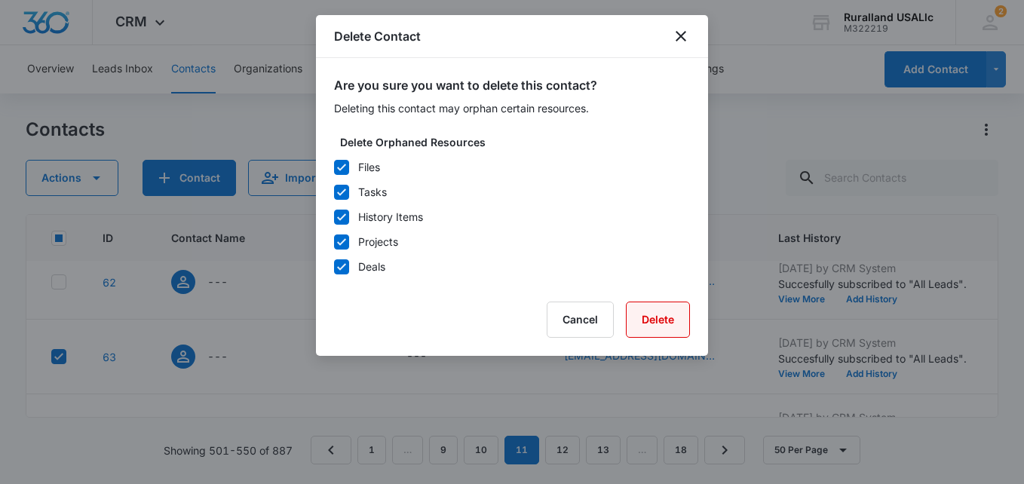
click at [640, 322] on button "Delete" at bounding box center [658, 320] width 64 height 36
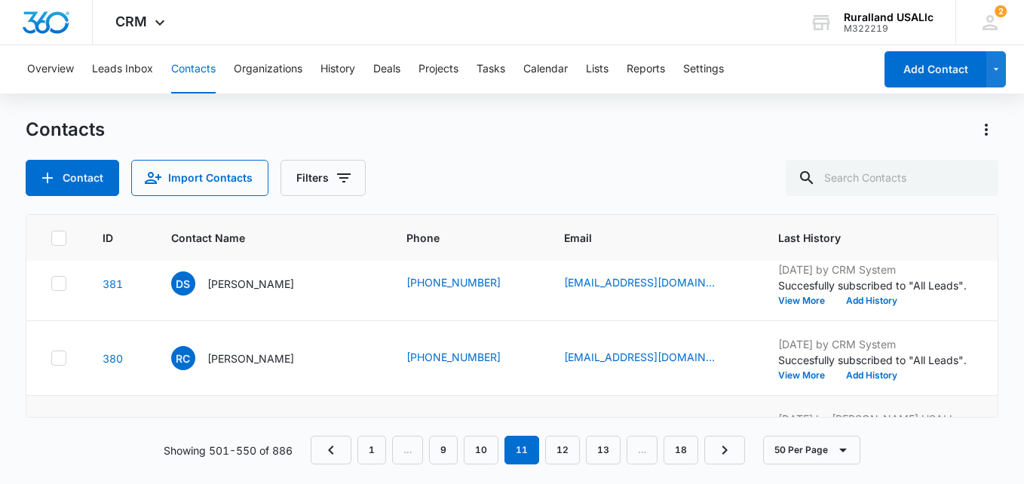
scroll to position [874, 0]
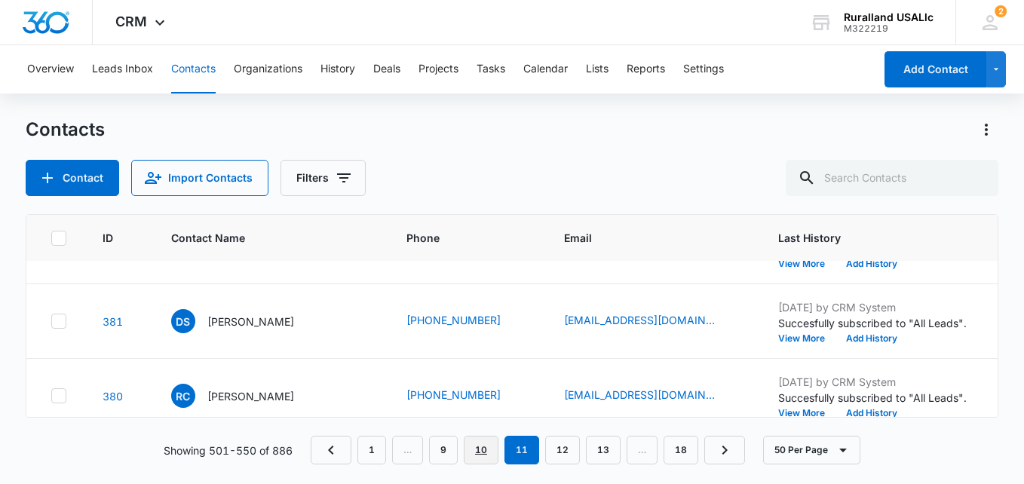
click at [485, 449] on link "10" at bounding box center [481, 450] width 35 height 29
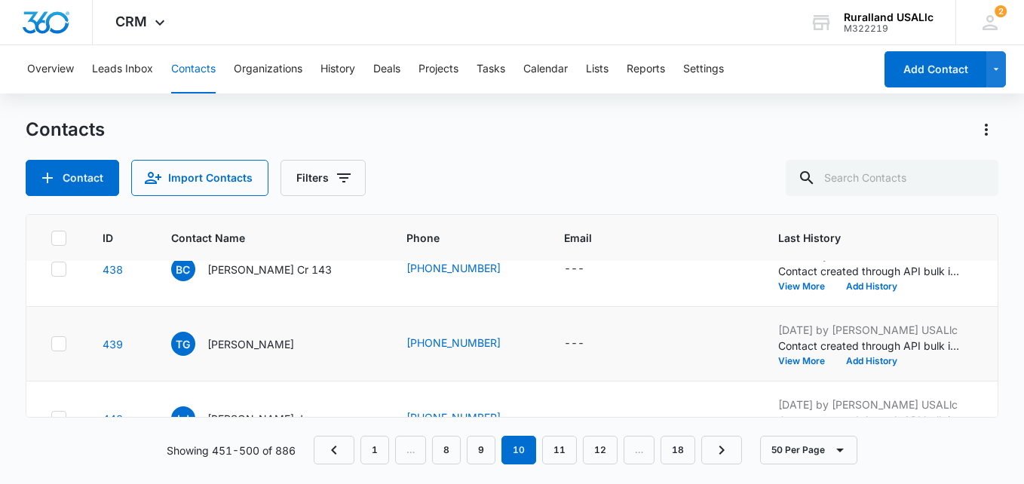
scroll to position [3061, 0]
